Goal: Task Accomplishment & Management: Use online tool/utility

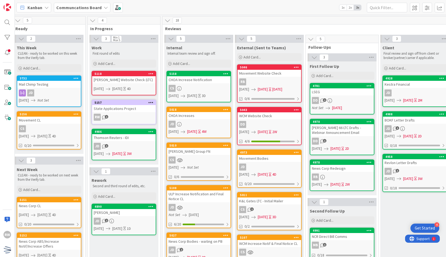
click at [218, 79] on div "CHOA Increase Notification" at bounding box center [199, 79] width 64 height 7
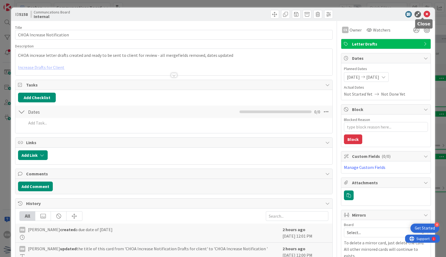
click at [425, 13] on icon at bounding box center [427, 14] width 6 height 6
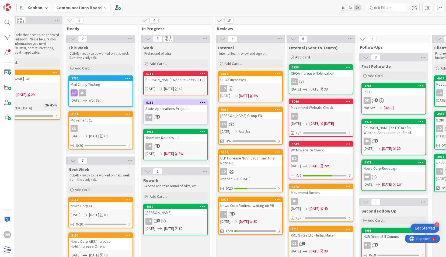
scroll to position [0, 94]
click at [261, 113] on div "[PERSON_NAME] Group FN" at bounding box center [250, 115] width 64 height 7
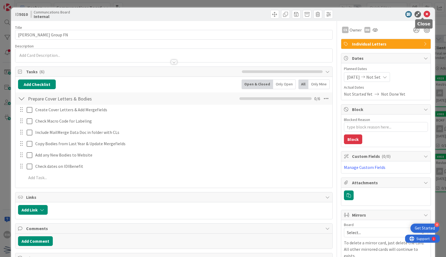
click at [425, 15] on icon at bounding box center [427, 14] width 6 height 6
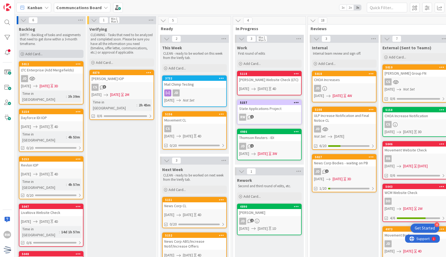
click at [44, 53] on div "Add Card..." at bounding box center [51, 54] width 65 height 8
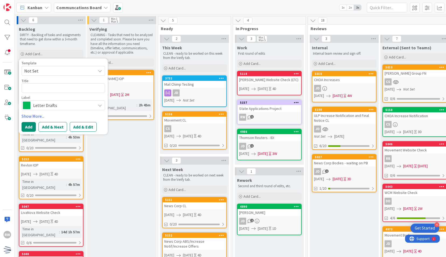
click at [55, 73] on span "Not Set" at bounding box center [57, 70] width 67 height 7
click at [58, 95] on span "Draft Communications" at bounding box center [67, 93] width 77 height 7
type textarea "x"
type textarea "Draft Communications"
drag, startPoint x: 67, startPoint y: 89, endPoint x: 0, endPoint y: 85, distance: 67.5
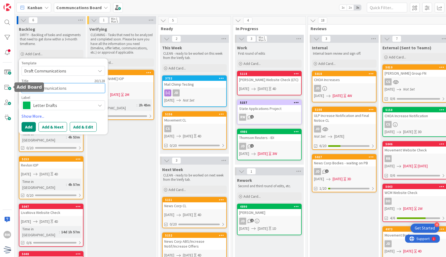
click at [0, 85] on html "4 Get Started RW Kanban Communcations Board 1x 2x 3x 6 Backlog DIRTY - Backlog …" at bounding box center [223, 128] width 446 height 257
type textarea "x"
type textarea "A"
type textarea "x"
type textarea "Ac"
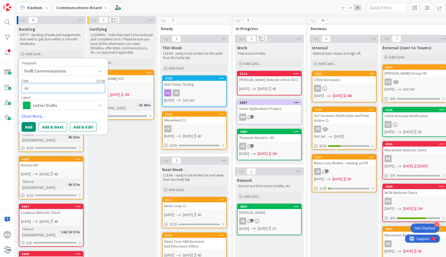
type textarea "x"
type textarea "Acu"
type textarea "x"
type textarea "Acuit"
type textarea "x"
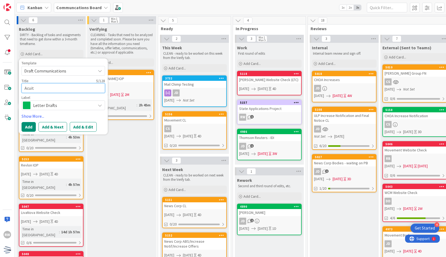
type textarea "Acuity"
type textarea "x"
type textarea "Acuity"
type textarea "x"
type textarea "Acuity L"
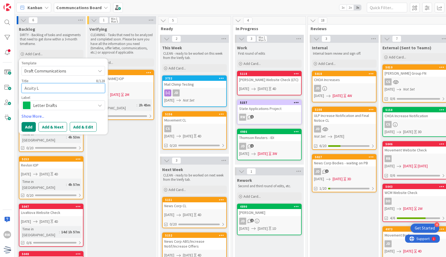
type textarea "x"
type textarea "Acuity Le"
type textarea "x"
type textarea "Acuity Let"
type textarea "x"
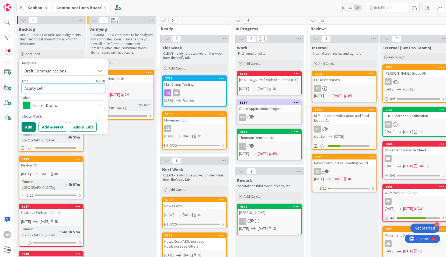
type textarea "Acuity Lett"
type textarea "x"
type textarea "Acuity Lette"
type textarea "x"
type textarea "Acuity Letter"
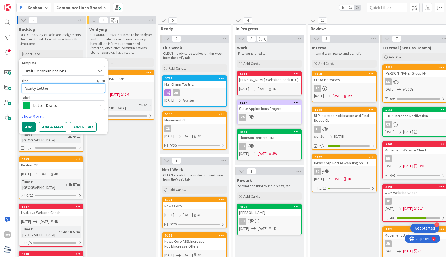
type textarea "x"
type textarea "Acuity Letter D"
type textarea "x"
type textarea "Acuity Letter Dr"
type textarea "x"
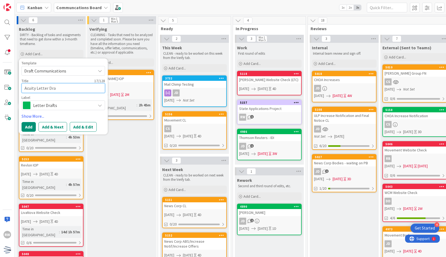
type textarea "Acuity Letter Draf"
type textarea "x"
type textarea "Acuity Letter Draft"
type textarea "x"
type textarea "Acuity Letter Drafts"
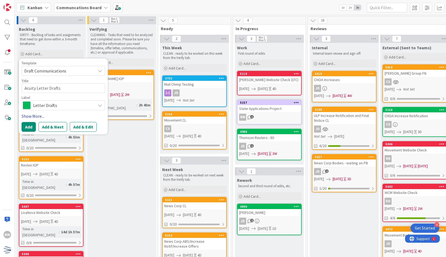
click at [29, 114] on link "Show More..." at bounding box center [63, 116] width 83 height 6
type textarea "x"
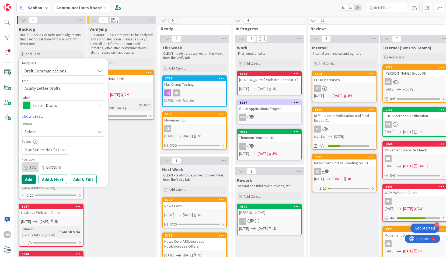
click at [33, 148] on span "Not Set" at bounding box center [32, 150] width 14 height 6
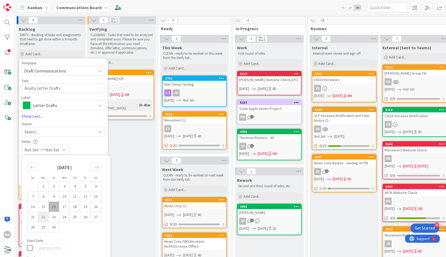
click at [44, 220] on td "22" at bounding box center [43, 217] width 11 height 10
type input "[DATE]"
type textarea "x"
click at [97, 168] on icon "Move forward to switch to the next month." at bounding box center [95, 167] width 5 height 5
click at [83, 197] on td "10" at bounding box center [85, 196] width 11 height 10
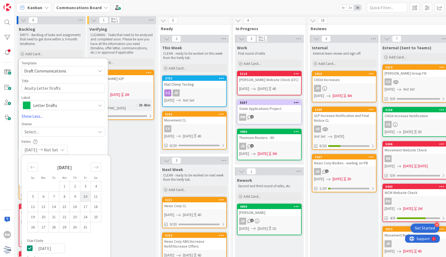
type input "[DATE]"
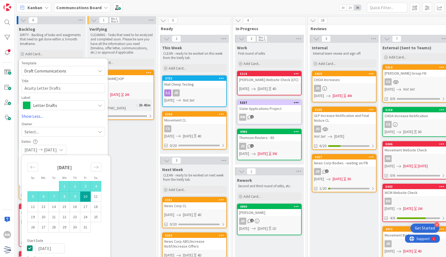
click at [93, 145] on div "[DATE] [DATE]" at bounding box center [63, 150] width 83 height 10
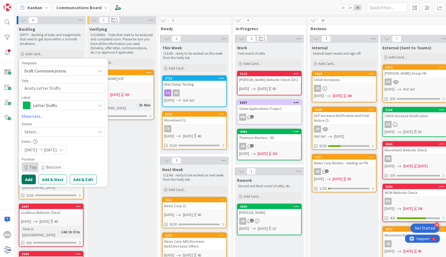
click at [30, 178] on button "Add" at bounding box center [29, 180] width 14 height 10
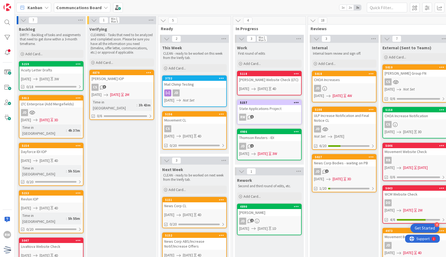
click at [75, 8] on b "Communcations Board" at bounding box center [78, 7] width 45 height 5
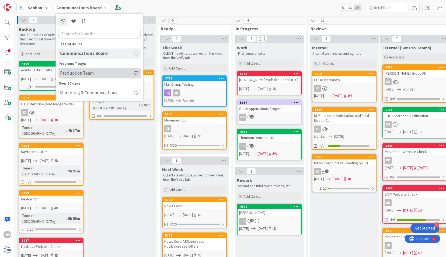
click at [90, 71] on h4 "Production Team" at bounding box center [96, 72] width 73 height 5
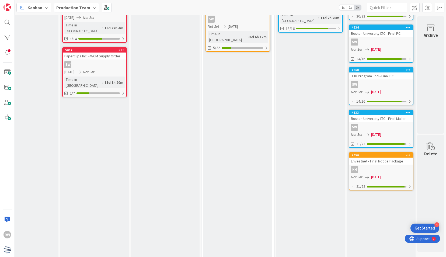
scroll to position [188, 243]
click at [376, 124] on div "SW" at bounding box center [381, 126] width 64 height 7
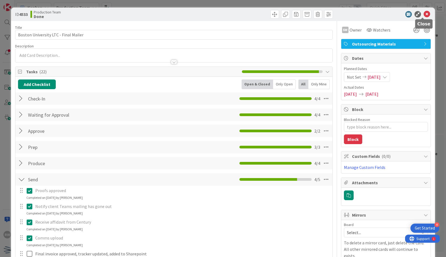
click at [426, 14] on div at bounding box center [383, 14] width 95 height 6
click at [424, 12] on icon at bounding box center [427, 14] width 6 height 6
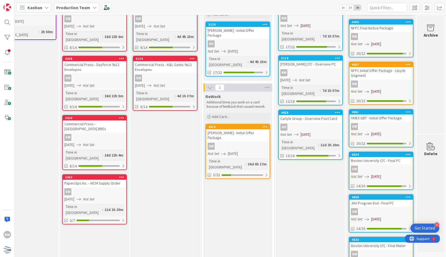
scroll to position [0, 243]
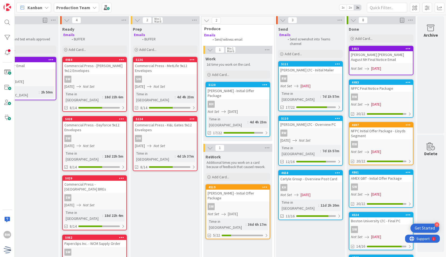
click at [83, 9] on b "Production Team" at bounding box center [73, 7] width 34 height 5
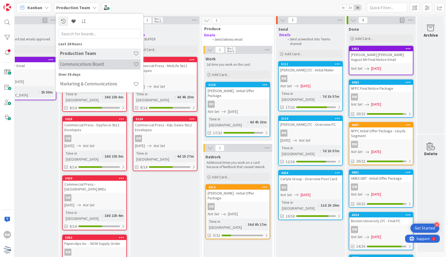
click at [93, 65] on h4 "Communcations Board" at bounding box center [96, 63] width 73 height 5
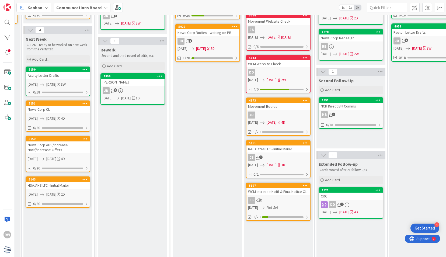
scroll to position [0, 137]
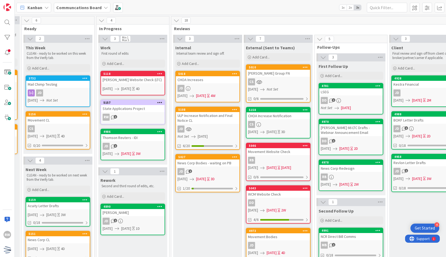
click at [93, 5] on b "Communcations Board" at bounding box center [78, 7] width 45 height 5
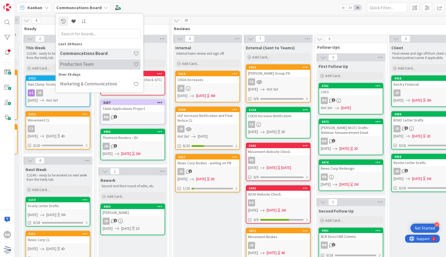
click at [96, 63] on h4 "Production Team" at bounding box center [96, 63] width 73 height 5
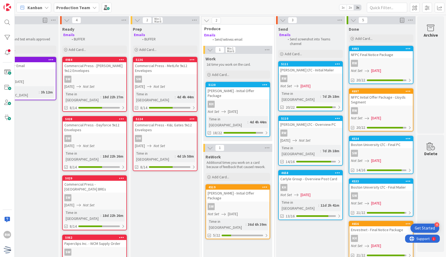
scroll to position [0, 200]
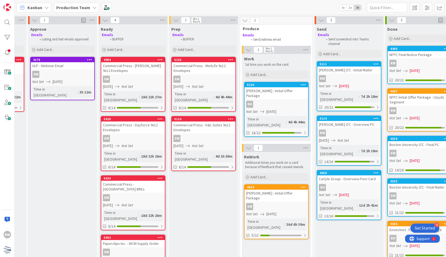
click at [196, 65] on div "Commercial Press - MetLife 9x12 Envelopes" at bounding box center [204, 68] width 64 height 12
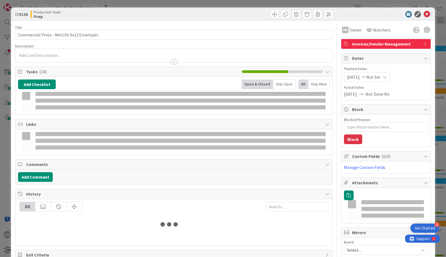
type textarea "x"
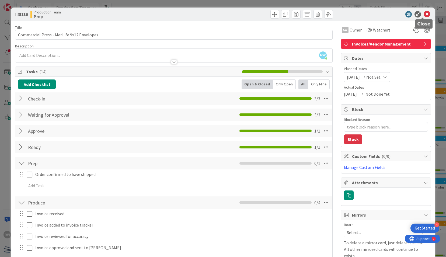
click at [424, 14] on icon at bounding box center [427, 14] width 6 height 6
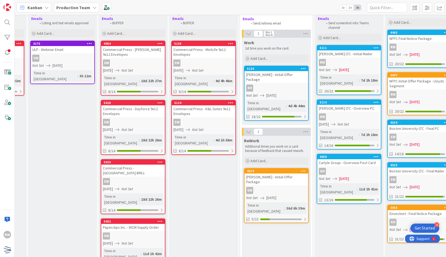
scroll to position [0, 200]
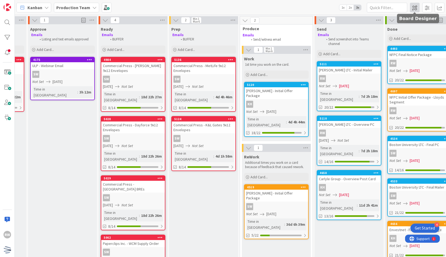
click at [417, 6] on span at bounding box center [415, 8] width 10 height 10
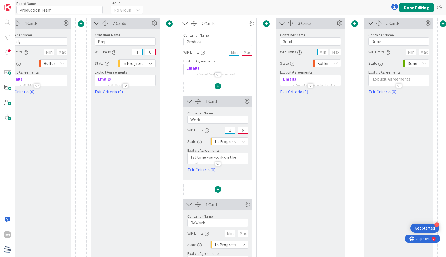
scroll to position [47, 384]
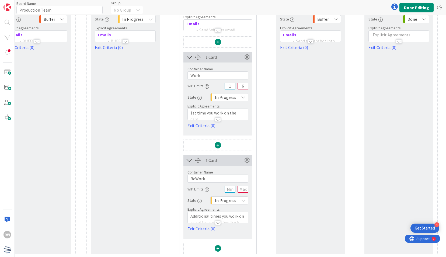
click at [218, 243] on div at bounding box center [218, 249] width 6 height 12
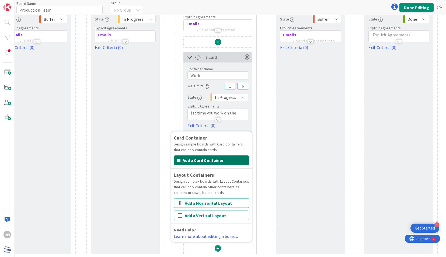
click at [211, 159] on button "Add a Card Container" at bounding box center [211, 160] width 75 height 10
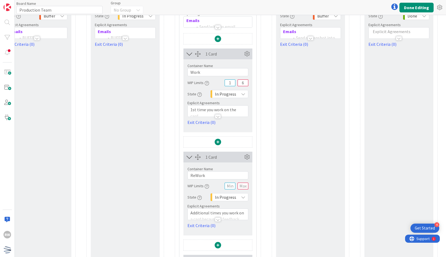
scroll to position [150, 384]
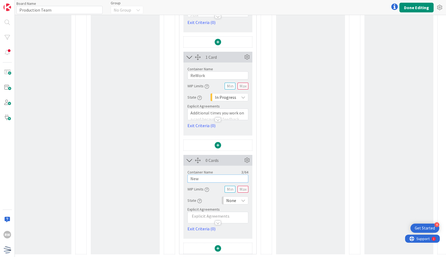
drag, startPoint x: 211, startPoint y: 176, endPoint x: 177, endPoint y: 179, distance: 34.1
click at [177, 179] on div "67 Cards Container Name 7 / 64 Backlog WIP Limits State Backlog Explicit Agreem…" at bounding box center [41, 62] width 815 height 384
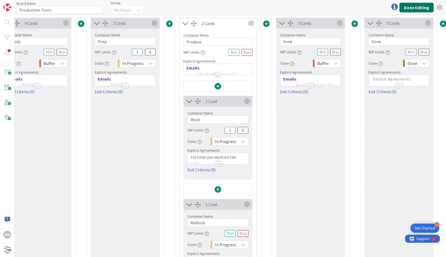
type input "Invoice Received"
click at [419, 11] on button "Done Editing" at bounding box center [416, 8] width 34 height 10
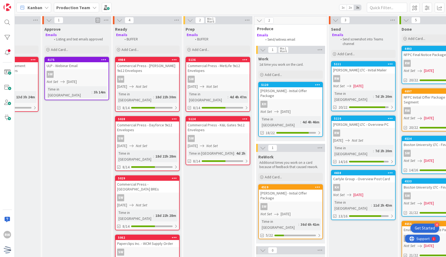
scroll to position [0, 225]
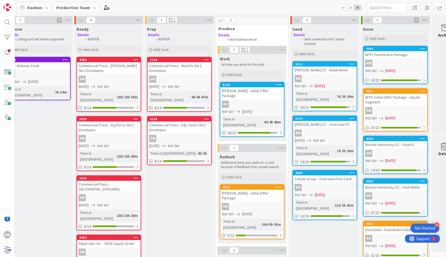
click at [335, 76] on div "RW" at bounding box center [325, 78] width 64 height 7
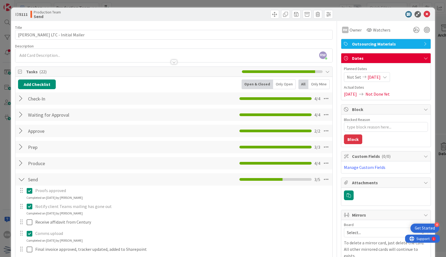
click at [19, 164] on div at bounding box center [21, 163] width 7 height 10
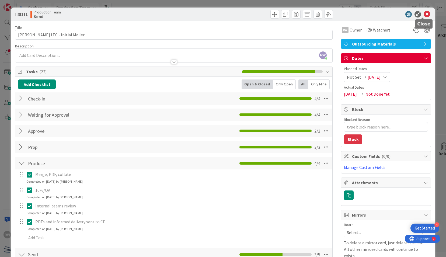
click at [424, 11] on icon at bounding box center [427, 14] width 6 height 6
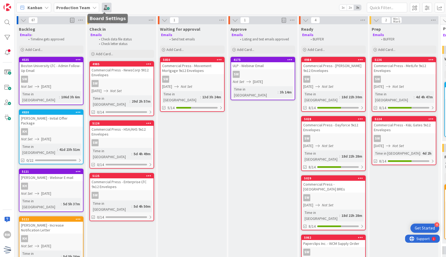
click at [105, 10] on span at bounding box center [107, 8] width 10 height 10
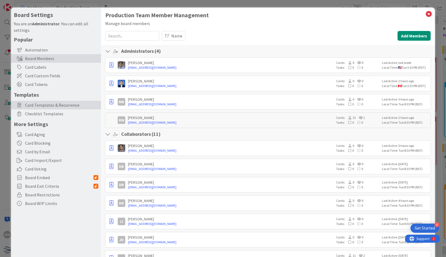
click at [40, 104] on span "Card Templates & Recurrence" at bounding box center [61, 105] width 73 height 6
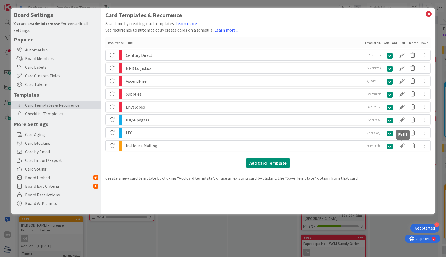
click at [402, 145] on div at bounding box center [402, 145] width 11 height 9
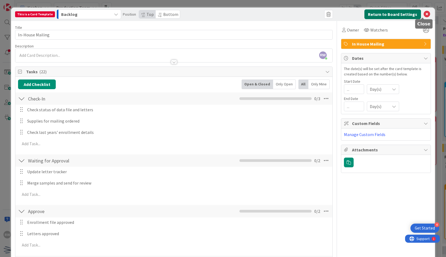
click at [405, 14] on button "Return to Board Settings" at bounding box center [392, 14] width 57 height 10
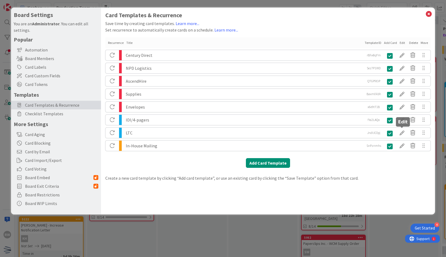
click at [405, 130] on div at bounding box center [402, 132] width 11 height 9
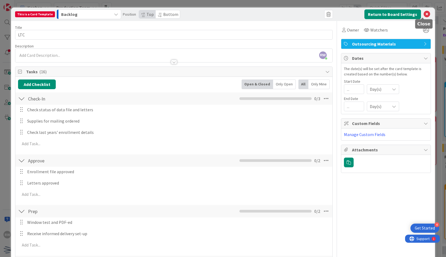
click at [424, 16] on icon at bounding box center [427, 14] width 6 height 6
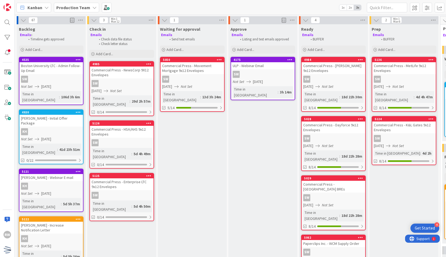
click at [49, 222] on div "[PERSON_NAME] - Increase Notification Letter" at bounding box center [51, 228] width 64 height 12
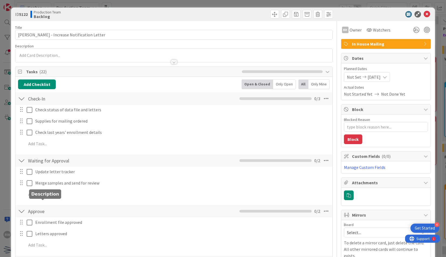
type textarea "x"
click at [22, 132] on div at bounding box center [21, 132] width 7 height 8
click at [20, 109] on div at bounding box center [21, 110] width 7 height 8
click at [21, 133] on div at bounding box center [21, 132] width 7 height 8
click at [20, 111] on div at bounding box center [21, 110] width 7 height 8
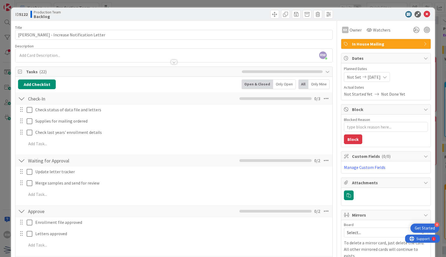
click at [20, 132] on div at bounding box center [21, 132] width 7 height 8
click at [422, 17] on div at bounding box center [423, 18] width 4 height 2
click at [424, 13] on icon at bounding box center [427, 14] width 6 height 6
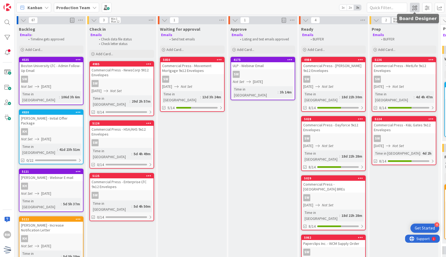
click at [415, 9] on span at bounding box center [415, 8] width 10 height 10
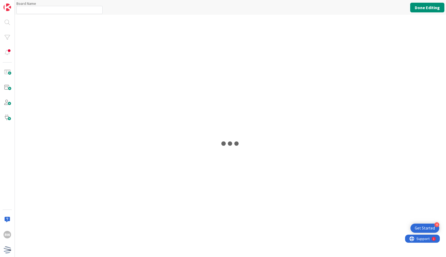
type input "Production Team"
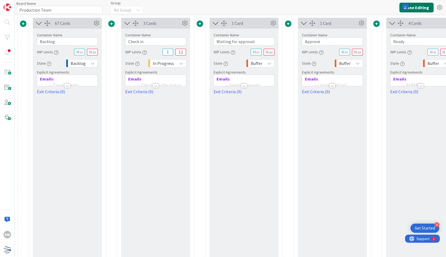
click at [415, 9] on button "Done Editing" at bounding box center [416, 8] width 34 height 10
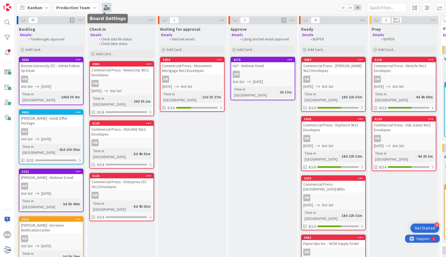
click at [106, 7] on span at bounding box center [107, 8] width 10 height 10
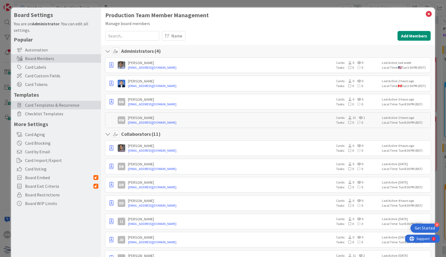
click at [51, 105] on span "Card Templates & Recurrence" at bounding box center [61, 105] width 73 height 6
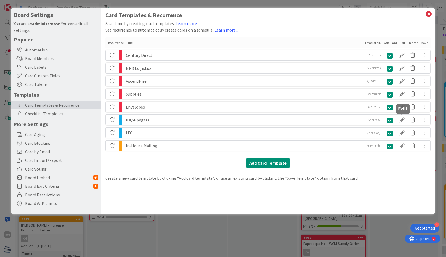
click at [401, 121] on div at bounding box center [402, 119] width 11 height 9
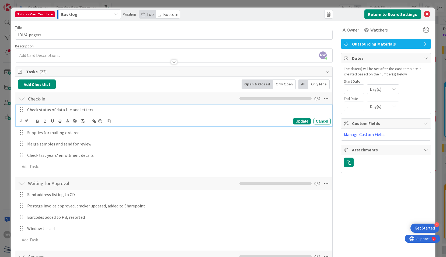
click at [90, 108] on p "Check status of data file and letters" at bounding box center [177, 110] width 301 height 6
click at [99, 108] on p "Check status of data file and letters" at bounding box center [177, 110] width 301 height 6
copy p "Check status of data file and letters, last years' details"
click at [297, 121] on div "Update" at bounding box center [302, 121] width 18 height 6
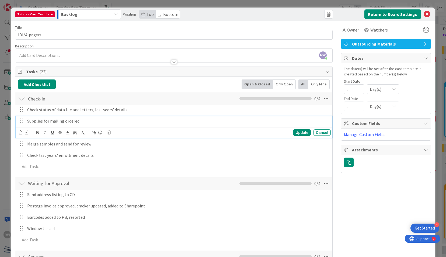
click at [87, 120] on p "Supplies for mailing ordered" at bounding box center [177, 121] width 301 height 6
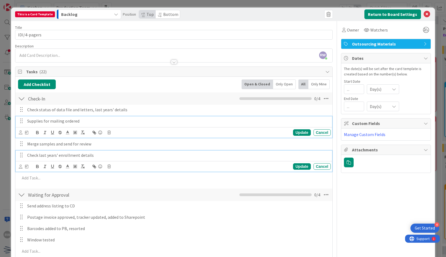
click at [96, 152] on p "Check last years' enrollment details" at bounding box center [177, 155] width 301 height 6
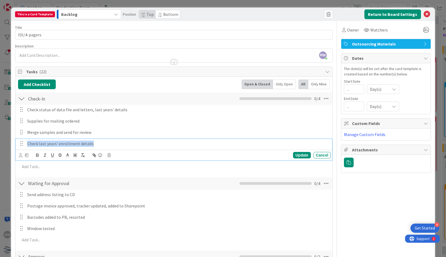
drag, startPoint x: 103, startPoint y: 143, endPoint x: 20, endPoint y: 144, distance: 83.2
click at [20, 144] on div "Check last years' enrollment details" at bounding box center [174, 143] width 313 height 9
copy p "Add internal deadlines to Enrollment Calendar"
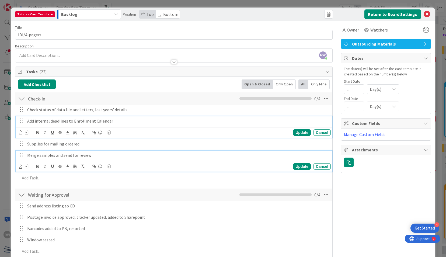
click at [64, 154] on p "Merge samples and send for review" at bounding box center [177, 155] width 301 height 6
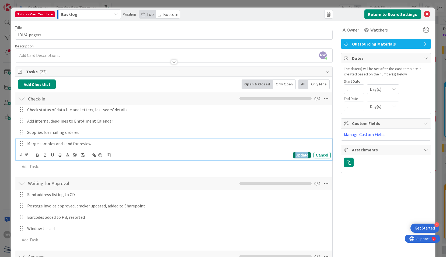
click at [300, 152] on div "Update" at bounding box center [302, 155] width 18 height 6
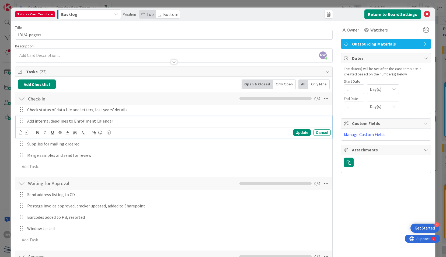
click at [95, 121] on p "Add internal deadlines to Enrollment Calendar" at bounding box center [177, 121] width 301 height 6
copy p "Add internal deadlines to Enrollment Calendar"
click at [294, 130] on div "Update" at bounding box center [302, 132] width 18 height 6
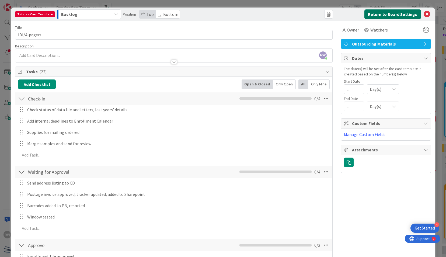
click at [383, 14] on button "Return to Board Settings" at bounding box center [392, 14] width 57 height 10
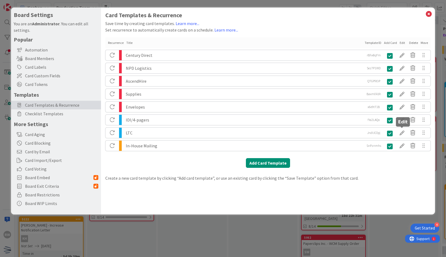
click at [403, 132] on div at bounding box center [402, 132] width 11 height 9
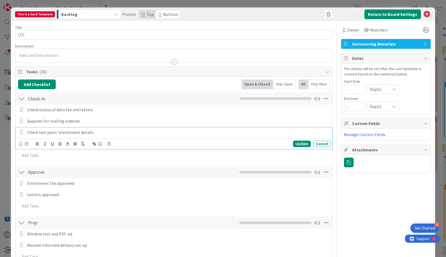
click at [48, 131] on p "Check last years' enrollment details" at bounding box center [177, 132] width 301 height 6
click at [300, 143] on div "Update" at bounding box center [302, 144] width 18 height 6
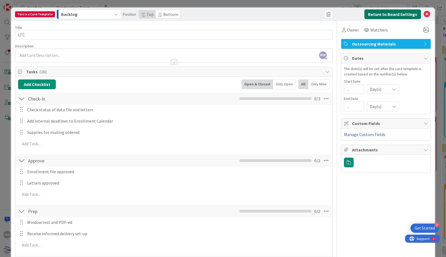
click at [379, 17] on button "Return to Board Settings" at bounding box center [392, 14] width 57 height 10
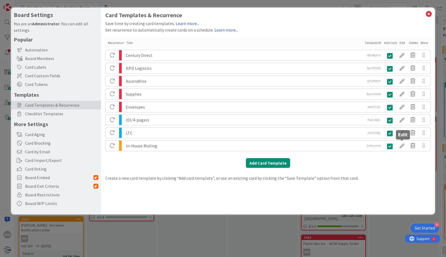
click at [402, 143] on div at bounding box center [402, 145] width 11 height 9
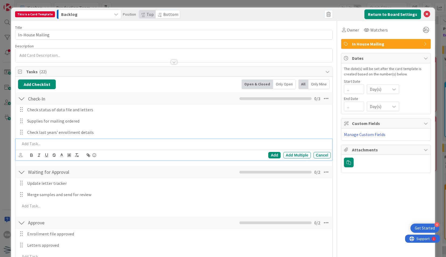
click at [70, 142] on p at bounding box center [174, 144] width 308 height 6
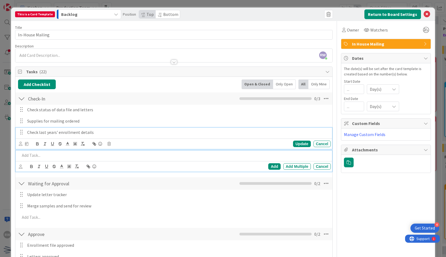
click at [73, 134] on p "Check last years' enrollment details" at bounding box center [177, 132] width 301 height 6
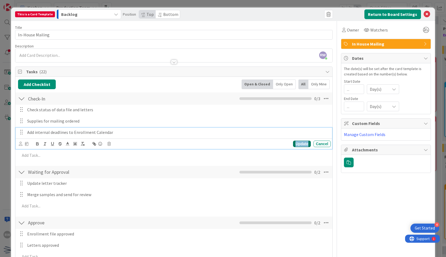
click at [298, 145] on div "Update" at bounding box center [302, 144] width 18 height 6
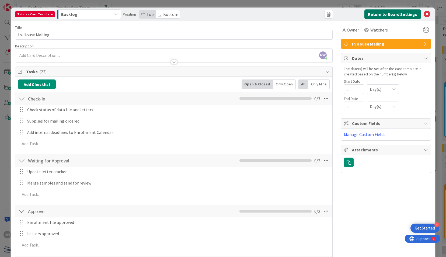
click at [372, 15] on button "Return to Board Settings" at bounding box center [392, 14] width 57 height 10
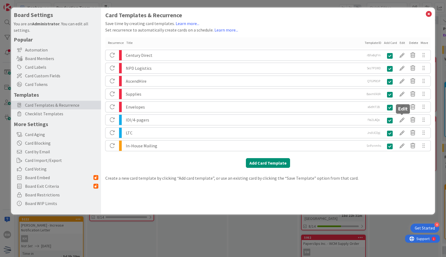
click at [404, 121] on div at bounding box center [402, 119] width 11 height 9
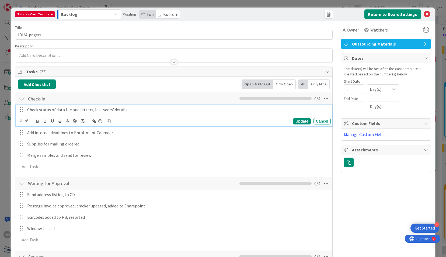
click at [67, 112] on p "Check status of data file and letters, last years' details" at bounding box center [177, 110] width 301 height 6
copy p "Check status of data file and letters, last years' details"
click at [295, 121] on div "Update" at bounding box center [302, 121] width 18 height 6
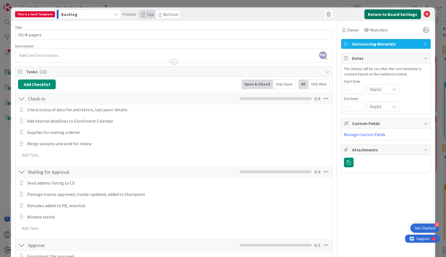
click at [366, 17] on button "Return to Board Settings" at bounding box center [392, 14] width 57 height 10
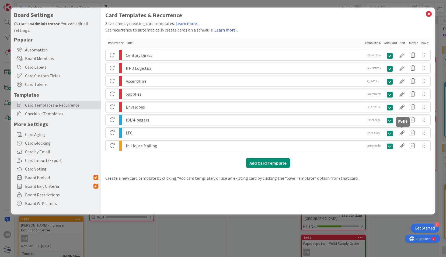
click at [403, 134] on div at bounding box center [402, 132] width 11 height 9
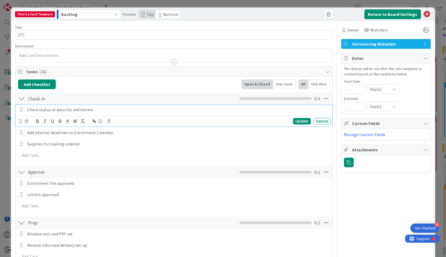
click at [80, 110] on p "Check status of data file and letters" at bounding box center [177, 110] width 301 height 6
click at [298, 121] on div "Update" at bounding box center [302, 121] width 18 height 6
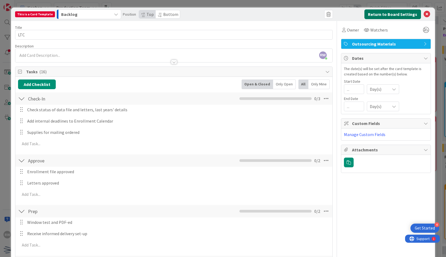
click at [391, 16] on button "Return to Board Settings" at bounding box center [392, 14] width 57 height 10
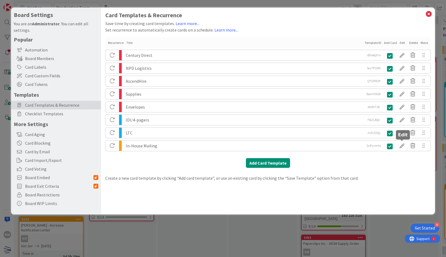
click at [402, 144] on div at bounding box center [402, 145] width 11 height 9
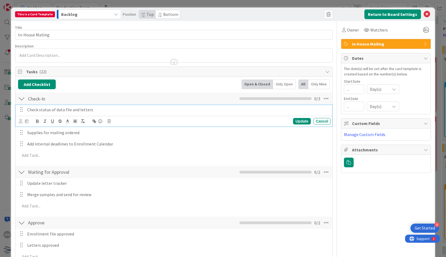
click at [95, 110] on p "Check status of data file and letters" at bounding box center [177, 110] width 301 height 6
click at [300, 121] on div "Update" at bounding box center [302, 121] width 18 height 6
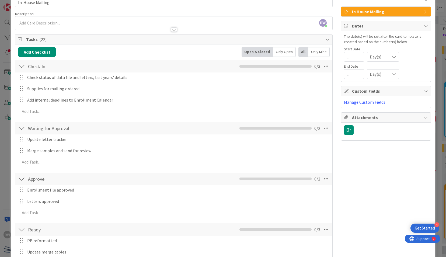
scroll to position [69, 0]
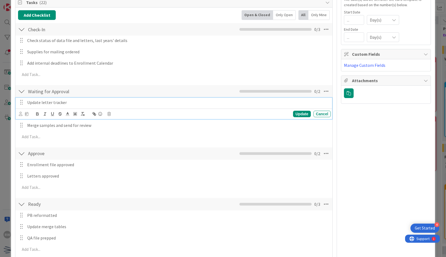
click at [84, 101] on p "Update letter tracker" at bounding box center [177, 102] width 301 height 6
click at [23, 102] on div at bounding box center [21, 102] width 7 height 8
click at [21, 123] on div at bounding box center [21, 125] width 7 height 8
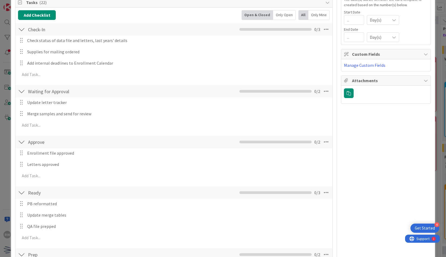
click at [21, 100] on div at bounding box center [21, 102] width 7 height 8
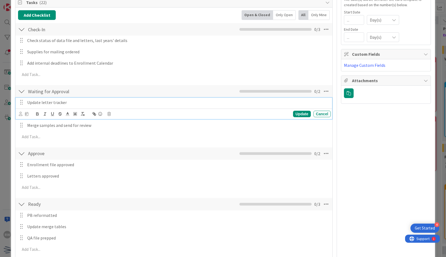
click at [51, 101] on p "Update letter tracker" at bounding box center [177, 102] width 301 height 6
drag, startPoint x: 22, startPoint y: 101, endPoint x: 309, endPoint y: 99, distance: 286.8
click at [309, 99] on p "Update letter tracker" at bounding box center [177, 102] width 301 height 6
click at [299, 111] on div "Update" at bounding box center [302, 114] width 18 height 6
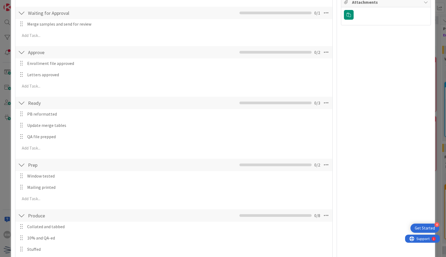
scroll to position [148, 0]
drag, startPoint x: 21, startPoint y: 137, endPoint x: 22, endPoint y: 83, distance: 53.9
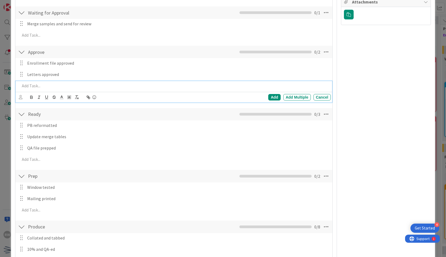
click at [22, 83] on p at bounding box center [174, 86] width 308 height 6
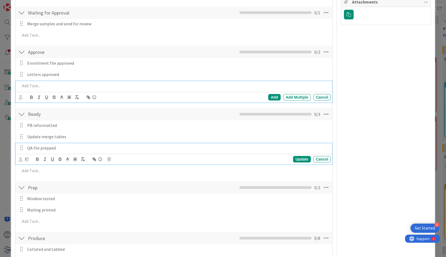
drag, startPoint x: 46, startPoint y: 147, endPoint x: 40, endPoint y: 148, distance: 6.2
click at [40, 148] on p "QA file prepped" at bounding box center [177, 148] width 301 height 6
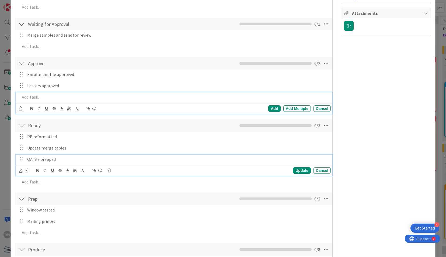
click at [49, 96] on div "Add Add Multiple Cancel" at bounding box center [174, 102] width 316 height 21
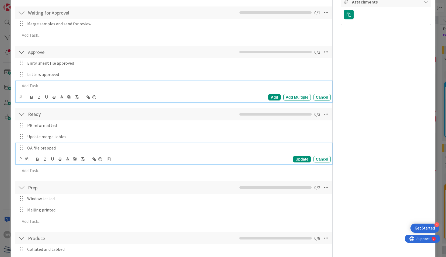
click at [56, 148] on p "QA file prepped" at bounding box center [177, 148] width 301 height 6
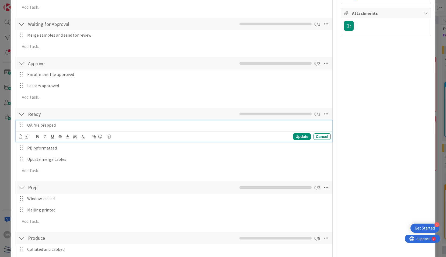
click at [62, 124] on p "QA file prepped" at bounding box center [177, 125] width 301 height 6
click at [298, 136] on div "Update" at bounding box center [302, 136] width 18 height 6
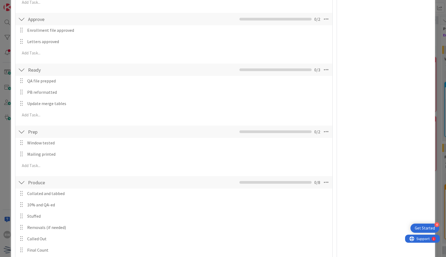
scroll to position [218, 0]
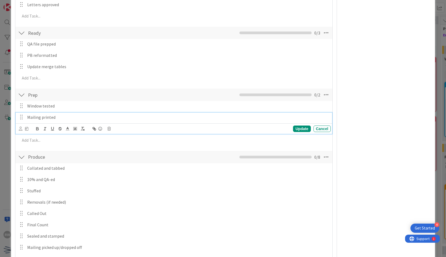
click at [73, 119] on p "Mailing printed" at bounding box center [177, 117] width 301 height 6
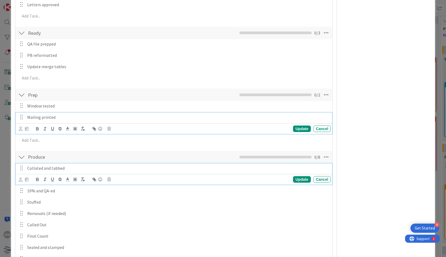
click at [69, 168] on p "Collated and tabbed" at bounding box center [177, 168] width 301 height 6
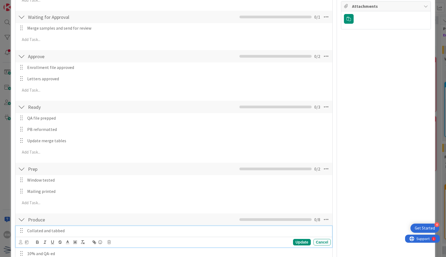
scroll to position [136, 0]
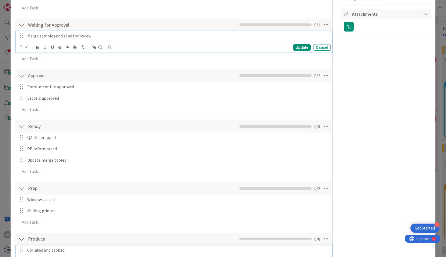
click at [58, 37] on p "Merge samples and send for review" at bounding box center [177, 36] width 301 height 6
click at [38, 36] on p "Merge samples and send for review" at bounding box center [177, 36] width 301 height 6
click at [94, 36] on p "Merge samples and send for review" at bounding box center [177, 36] width 301 height 6
click at [29, 35] on p "Merge samples and send for review" at bounding box center [177, 36] width 301 height 6
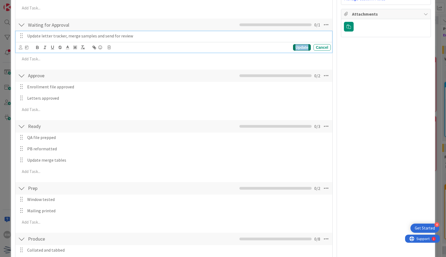
click at [297, 46] on div "Update" at bounding box center [302, 47] width 18 height 6
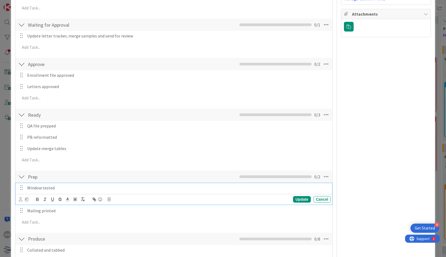
click at [60, 188] on p "Window tested" at bounding box center [177, 188] width 301 height 6
click at [62, 188] on p "Window tested" at bounding box center [177, 188] width 301 height 6
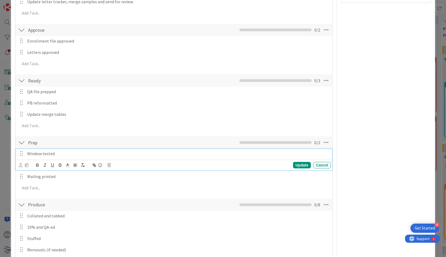
click at [301, 154] on p "Window tested" at bounding box center [177, 154] width 301 height 6
click at [304, 163] on div "Update" at bounding box center [302, 165] width 18 height 6
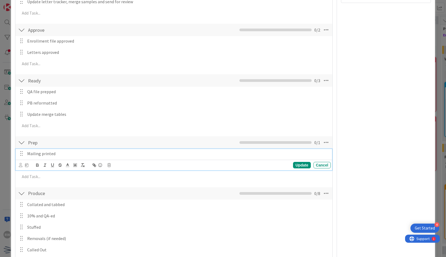
click at [61, 149] on div "Mailing printed" at bounding box center [178, 153] width 306 height 9
click at [26, 153] on div "Mailing printed" at bounding box center [178, 153] width 306 height 9
click at [297, 160] on div "Update Cancel" at bounding box center [174, 165] width 316 height 11
click at [298, 164] on div "Update" at bounding box center [302, 165] width 18 height 6
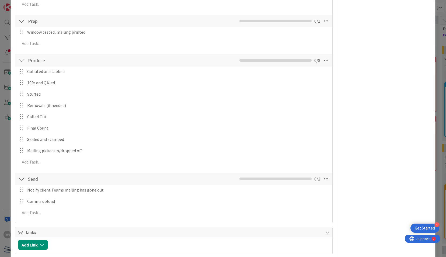
scroll to position [291, 0]
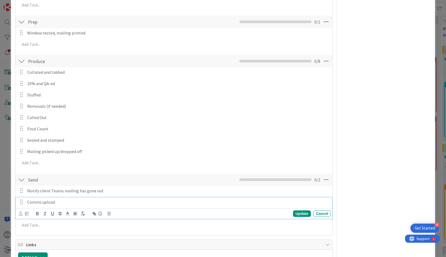
click at [73, 200] on p "Comms upload" at bounding box center [177, 202] width 301 height 6
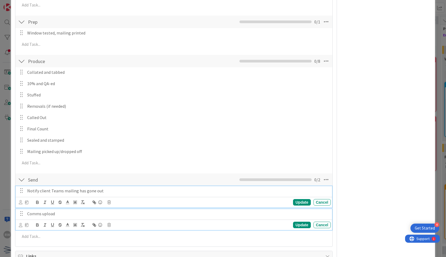
click at [79, 189] on p "Notify client Teams mailing has gone out" at bounding box center [177, 191] width 301 height 6
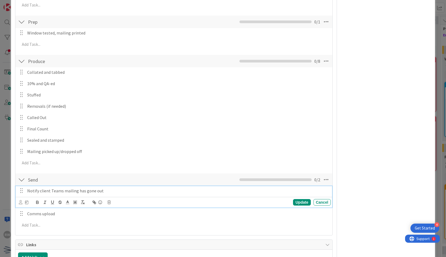
click at [350, 149] on div "Owner Watchers In House Mailing Dates The date(s) will be set after the card te…" at bounding box center [386, 34] width 90 height 609
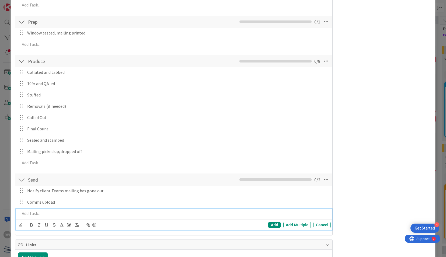
click at [42, 213] on p at bounding box center [174, 213] width 308 height 6
click at [36, 212] on p at bounding box center [174, 213] width 308 height 6
click at [35, 213] on p "Update Enrollment Tracker" at bounding box center [174, 213] width 308 height 6
click at [55, 214] on p "Update Enrollment Tracker" at bounding box center [174, 213] width 308 height 6
click at [269, 223] on div "Add" at bounding box center [274, 225] width 12 height 6
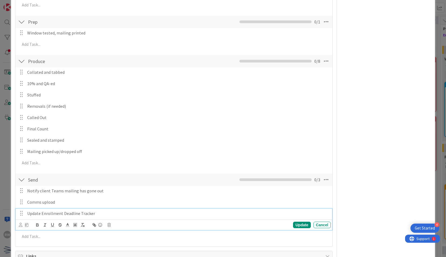
click at [134, 212] on p "Update Enrollment Deadline Tracker" at bounding box center [177, 213] width 301 height 6
copy p "Update Enrollment Deadline Tracker"
click at [298, 225] on div "Update" at bounding box center [302, 225] width 18 height 6
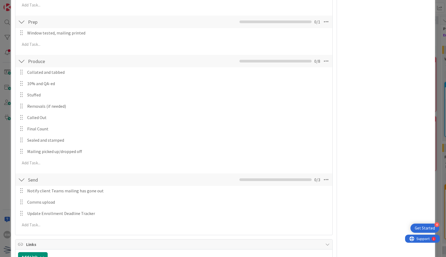
scroll to position [0, 0]
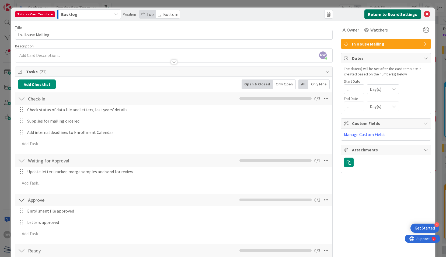
click at [376, 11] on button "Return to Board Settings" at bounding box center [392, 14] width 57 height 10
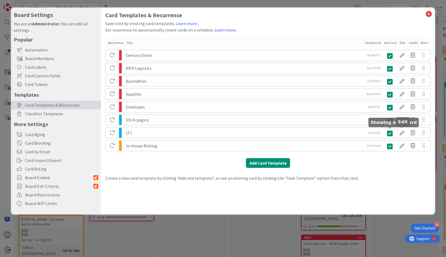
click at [402, 131] on div at bounding box center [402, 132] width 11 height 9
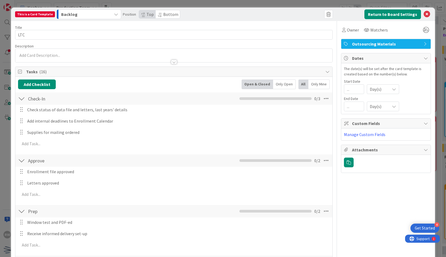
scroll to position [270, 0]
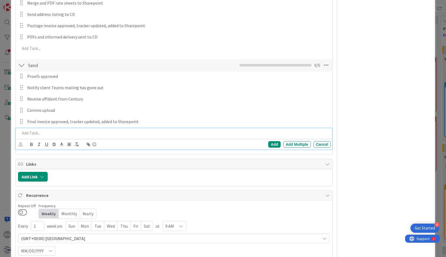
click at [64, 130] on p at bounding box center [174, 133] width 308 height 6
click at [271, 143] on div "Add" at bounding box center [274, 144] width 12 height 6
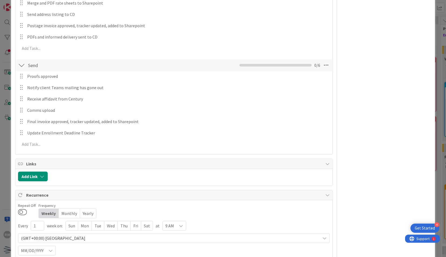
scroll to position [0, 0]
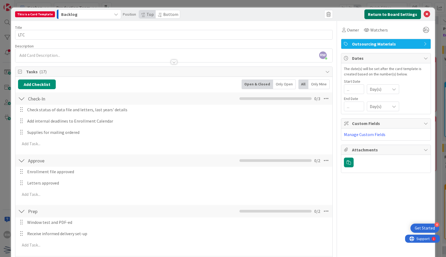
click at [387, 15] on button "Return to Board Settings" at bounding box center [392, 14] width 57 height 10
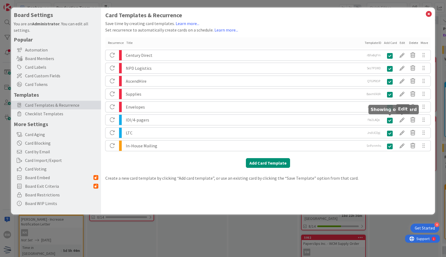
click at [398, 119] on div at bounding box center [402, 119] width 11 height 9
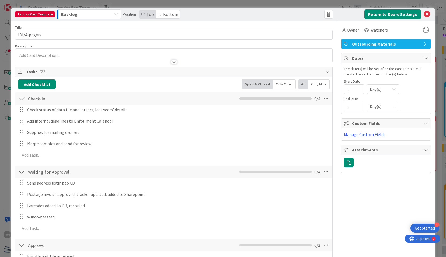
scroll to position [366, 0]
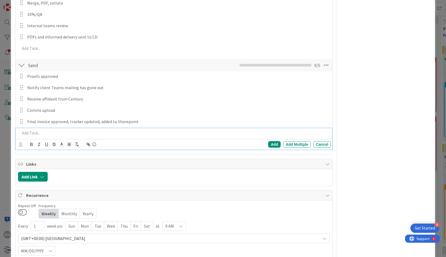
click at [40, 133] on p at bounding box center [174, 133] width 308 height 6
click at [270, 144] on div "Add" at bounding box center [274, 144] width 12 height 6
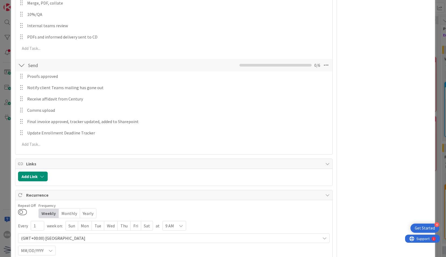
scroll to position [0, 0]
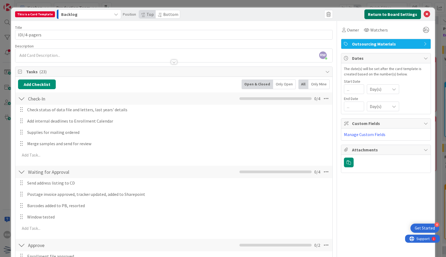
click at [404, 13] on button "Return to Board Settings" at bounding box center [392, 14] width 57 height 10
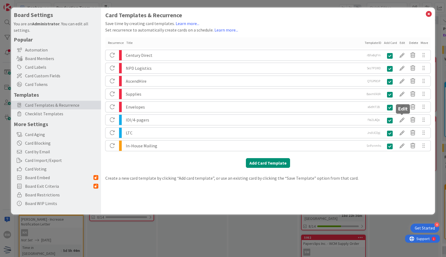
click at [400, 121] on div at bounding box center [402, 119] width 11 height 9
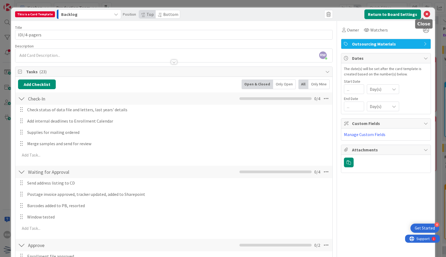
click at [424, 13] on icon at bounding box center [427, 14] width 6 height 6
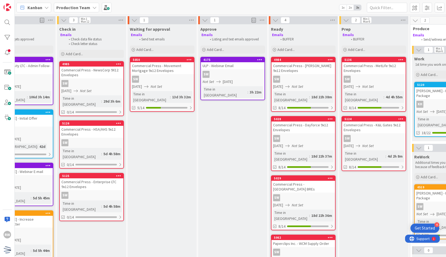
scroll to position [0, 35]
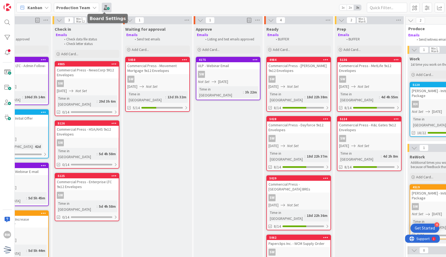
click at [103, 8] on span at bounding box center [107, 8] width 10 height 10
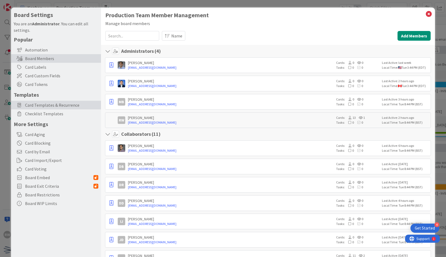
click at [89, 103] on span "Card Templates & Recurrence" at bounding box center [61, 105] width 73 height 6
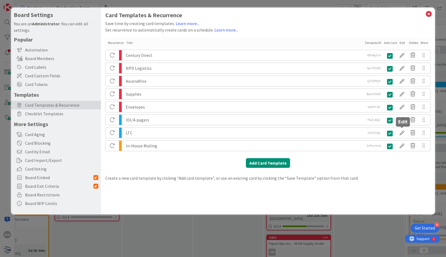
click at [402, 134] on div at bounding box center [402, 132] width 11 height 9
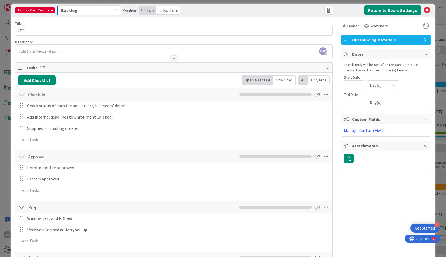
scroll to position [73, 0]
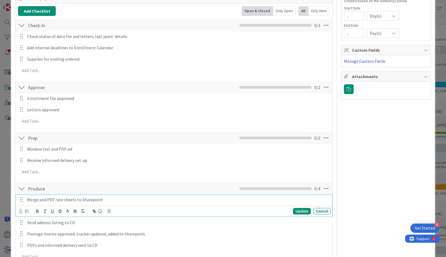
click at [363, 161] on div "Owner Watchers Outsourcing Materials Dates The date(s) will be set after the ca…" at bounding box center [386, 207] width 90 height 519
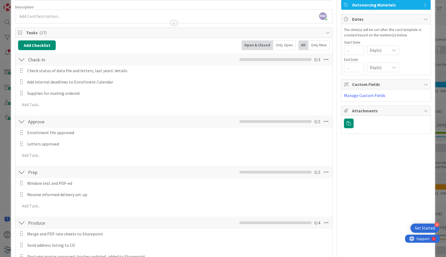
scroll to position [39, 0]
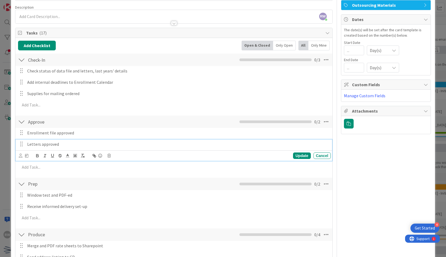
click at [38, 145] on p "Letters approved" at bounding box center [177, 144] width 301 height 6
click at [40, 144] on p "Letters approved" at bounding box center [177, 144] width 301 height 6
click at [303, 157] on div "Update" at bounding box center [302, 155] width 18 height 6
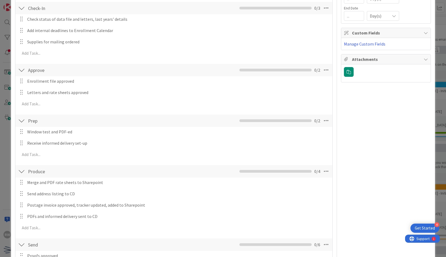
scroll to position [92, 0]
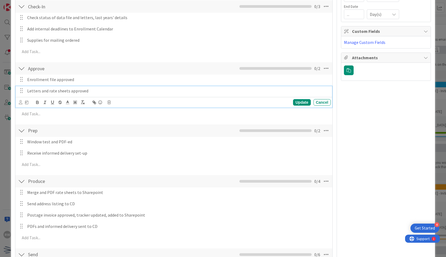
click at [64, 88] on p "Letters and rate sheets approved" at bounding box center [177, 91] width 301 height 6
drag, startPoint x: 69, startPoint y: 90, endPoint x: 40, endPoint y: 90, distance: 29.4
click at [40, 90] on p "Letters and rate sheets approved" at bounding box center [177, 91] width 301 height 6
click at [303, 100] on div "Update" at bounding box center [302, 102] width 18 height 6
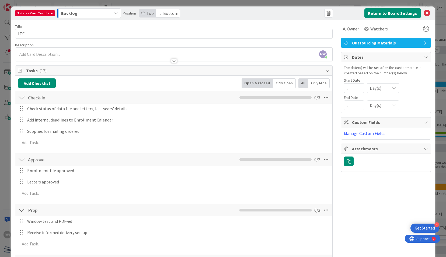
scroll to position [0, 0]
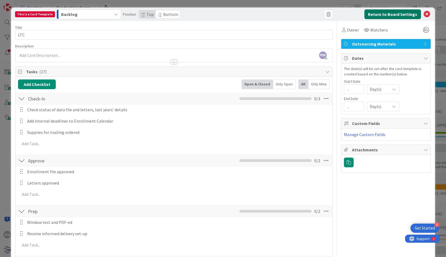
click at [396, 15] on button "Return to Board Settings" at bounding box center [392, 14] width 57 height 10
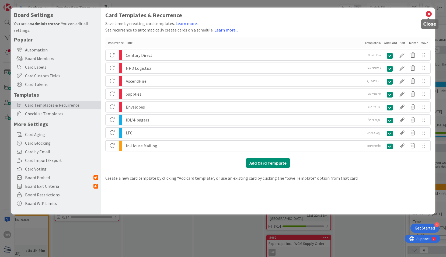
click at [430, 15] on icon at bounding box center [428, 14] width 7 height 8
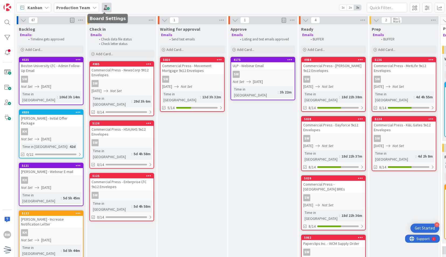
click at [107, 7] on span at bounding box center [107, 8] width 10 height 10
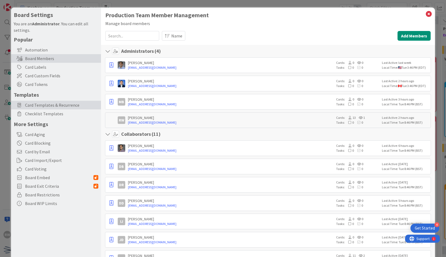
click at [64, 101] on div "Card Templates & Recurrence" at bounding box center [56, 105] width 90 height 9
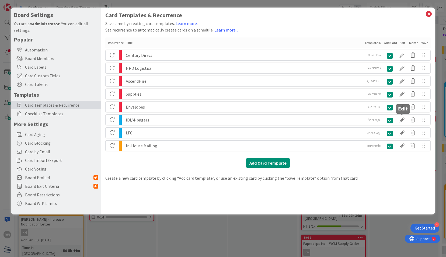
click at [401, 120] on div at bounding box center [402, 119] width 11 height 9
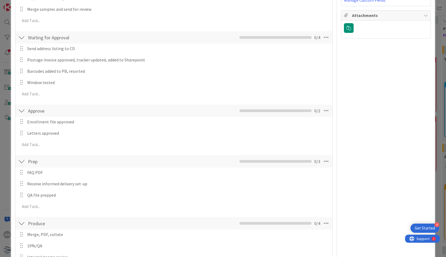
scroll to position [135, 0]
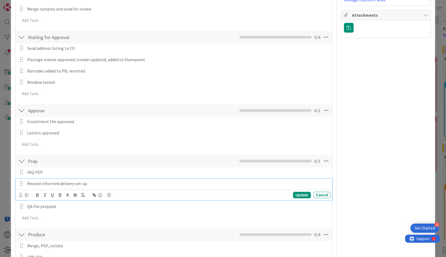
click at [125, 179] on div "Receive informed delivery set-up" at bounding box center [178, 183] width 306 height 9
click at [348, 147] on div "Owner Watchers Outsourcing Materials Dates The date(s) will be set after the ca…" at bounding box center [386, 193] width 90 height 615
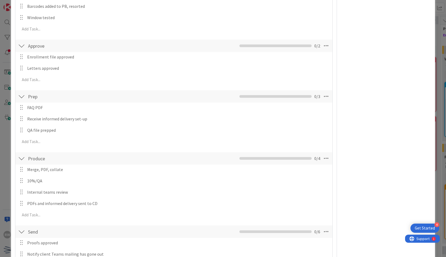
scroll to position [0, 0]
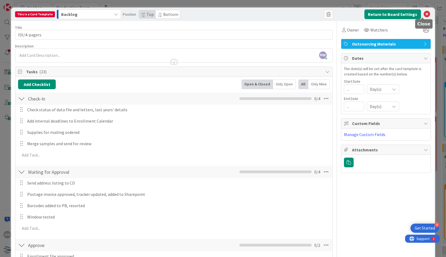
click at [424, 15] on icon at bounding box center [427, 14] width 6 height 6
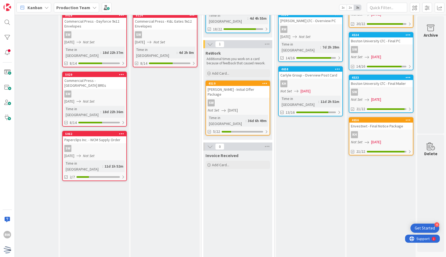
scroll to position [0, 243]
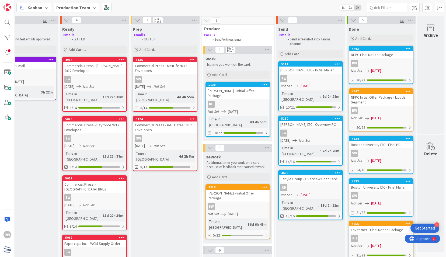
click at [377, 97] on div "NFPC Initial Offer Package - Lloyds Segment" at bounding box center [381, 100] width 64 height 12
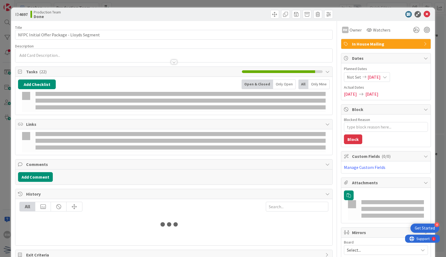
type textarea "x"
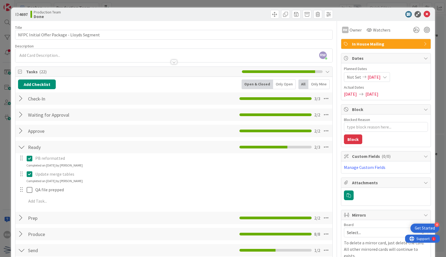
click at [424, 16] on icon at bounding box center [427, 14] width 6 height 6
